Goal: Task Accomplishment & Management: Manage account settings

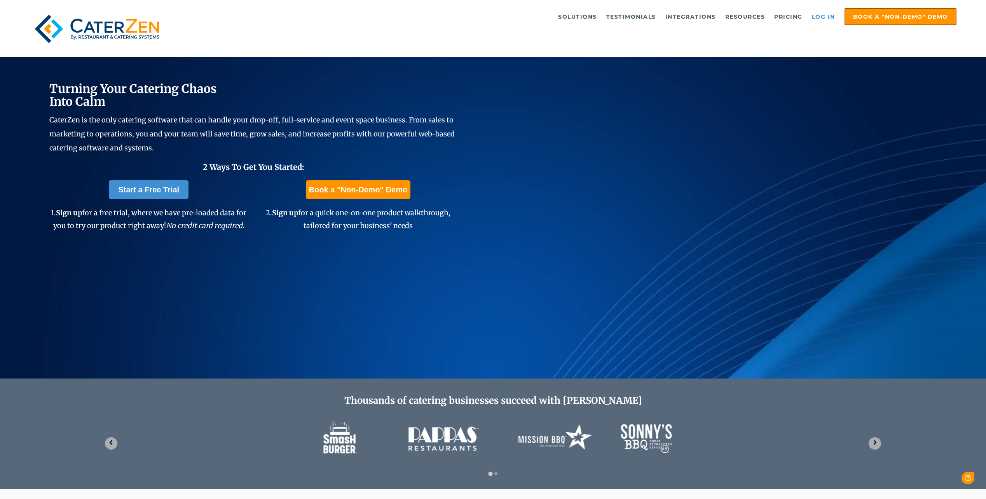
click at [827, 15] on link "Log in" at bounding box center [823, 17] width 31 height 16
click at [825, 16] on link "Log in" at bounding box center [823, 17] width 31 height 16
click at [823, 20] on link "Log in" at bounding box center [823, 17] width 31 height 16
